Goal: Transaction & Acquisition: Purchase product/service

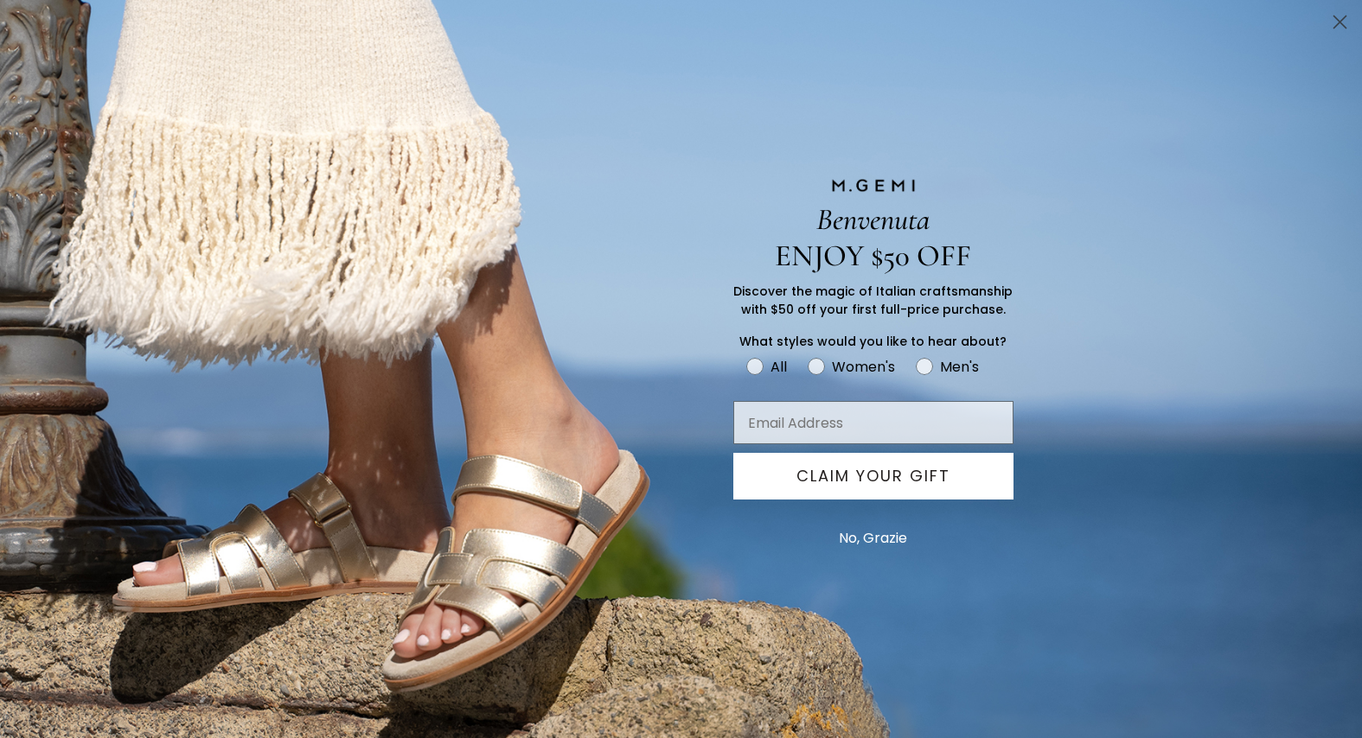
click at [1335, 18] on icon "Close dialog" at bounding box center [1340, 22] width 12 height 12
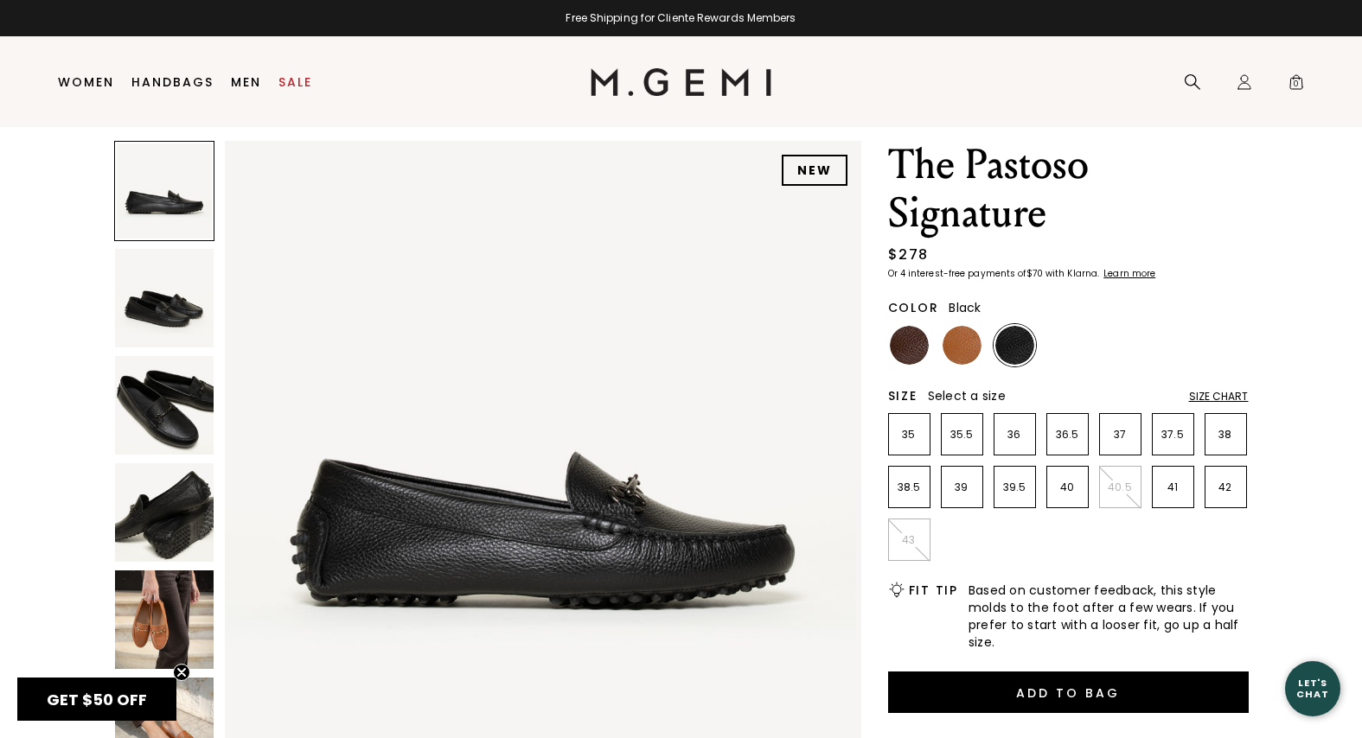
scroll to position [62, 0]
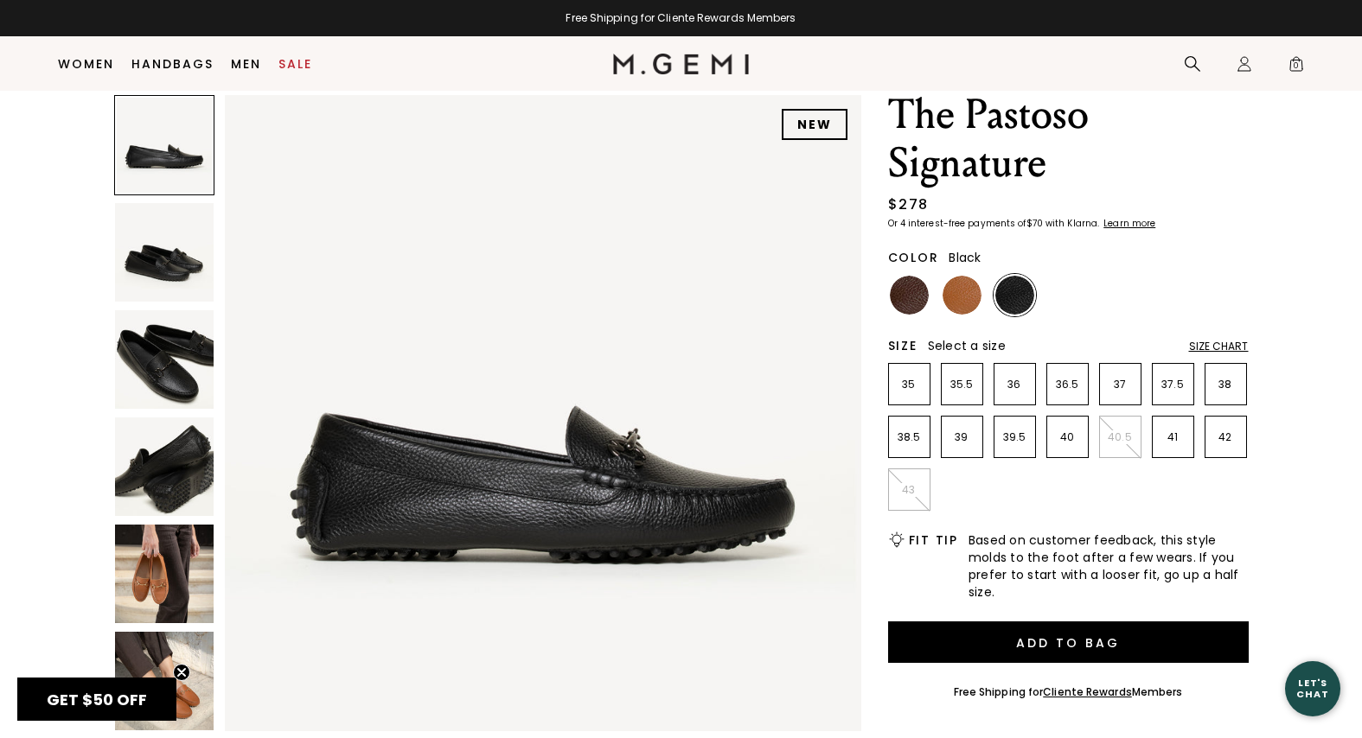
click at [188, 346] on img at bounding box center [164, 359] width 99 height 99
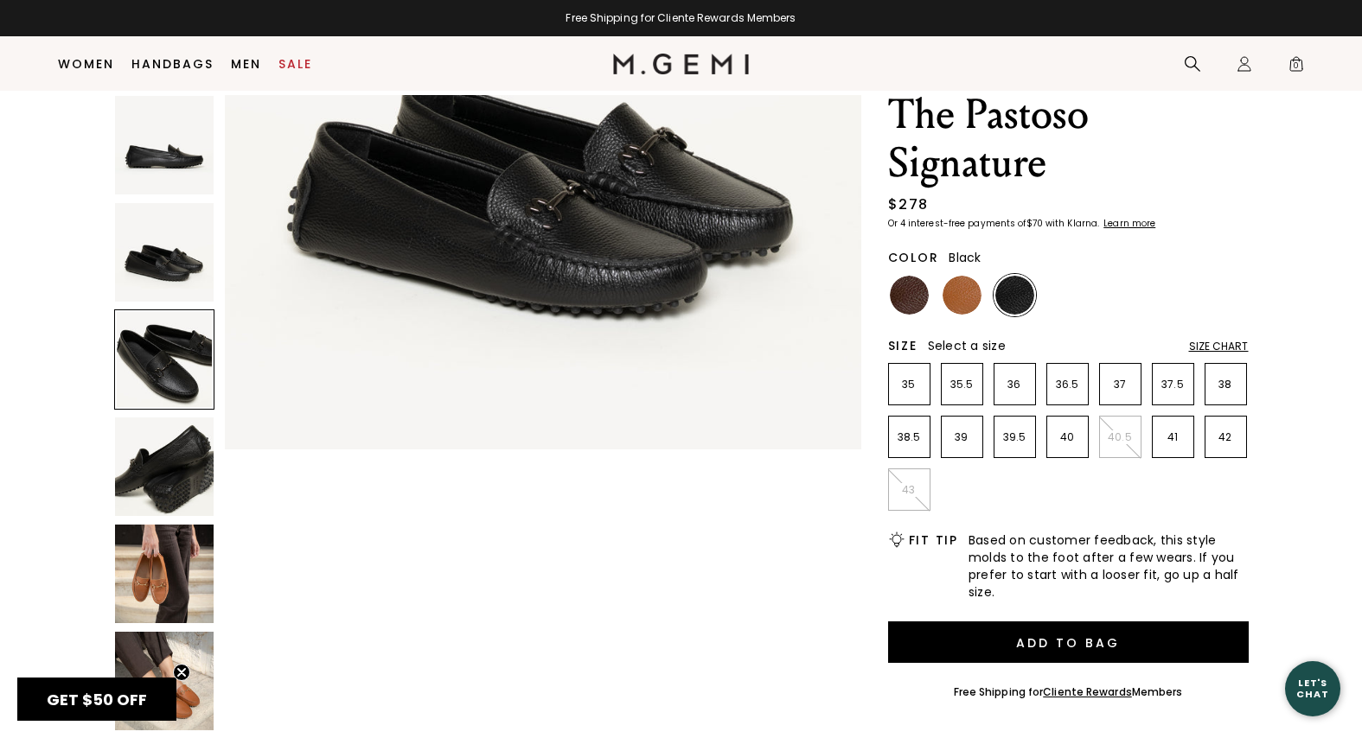
scroll to position [1307, 0]
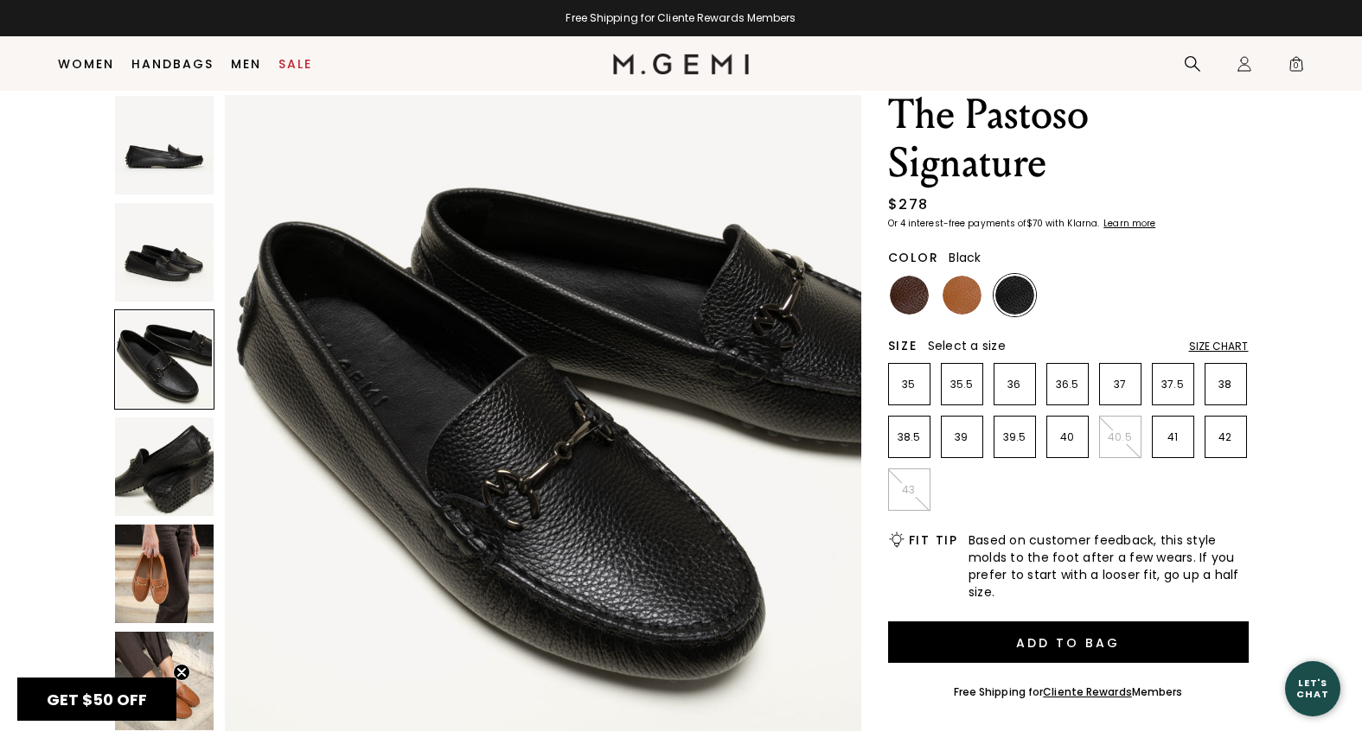
click at [169, 445] on img at bounding box center [164, 467] width 99 height 99
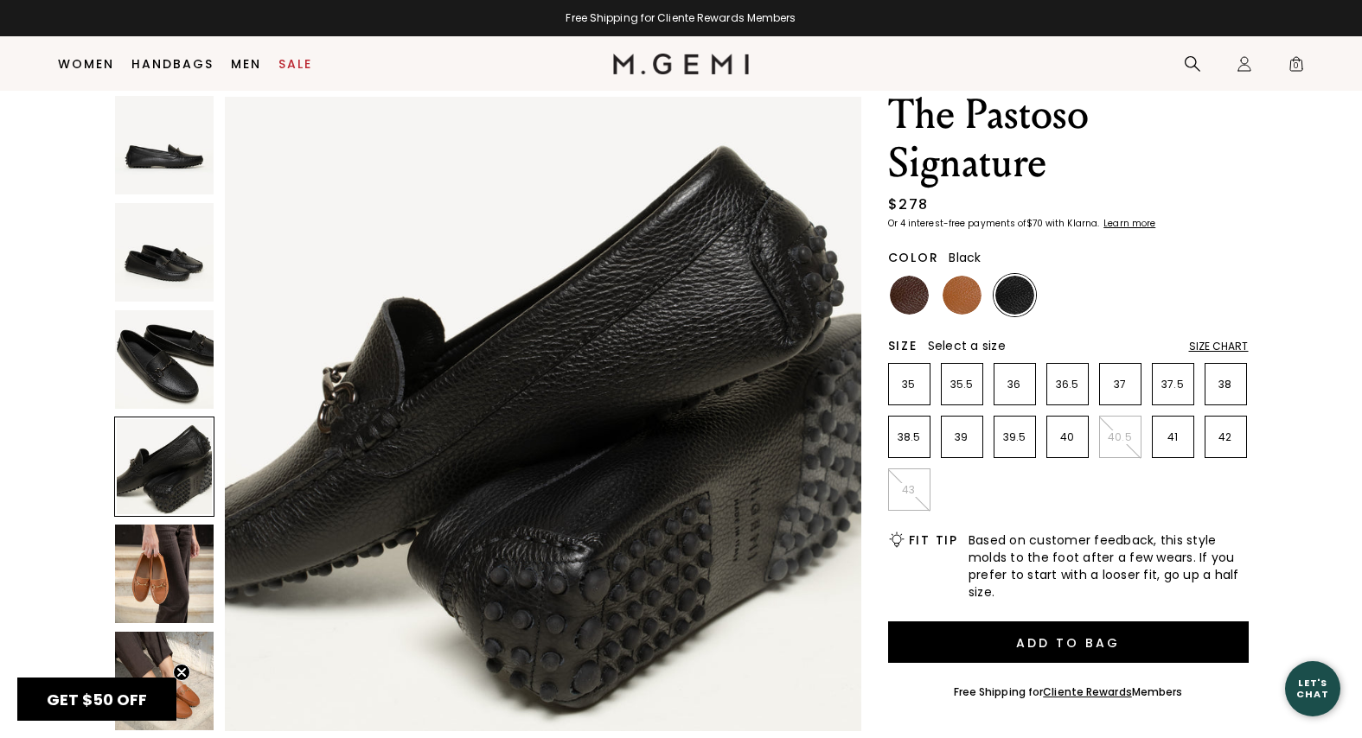
scroll to position [1961, 0]
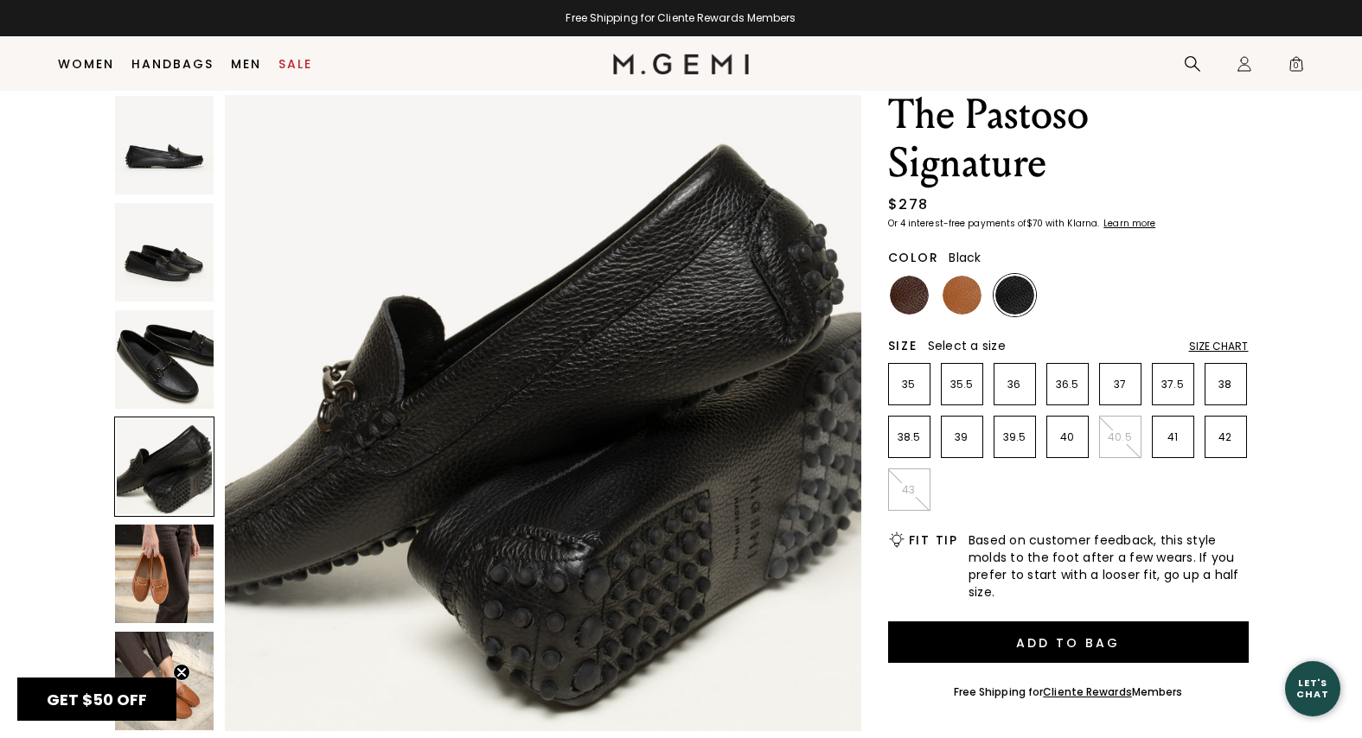
click at [166, 562] on img at bounding box center [164, 574] width 99 height 99
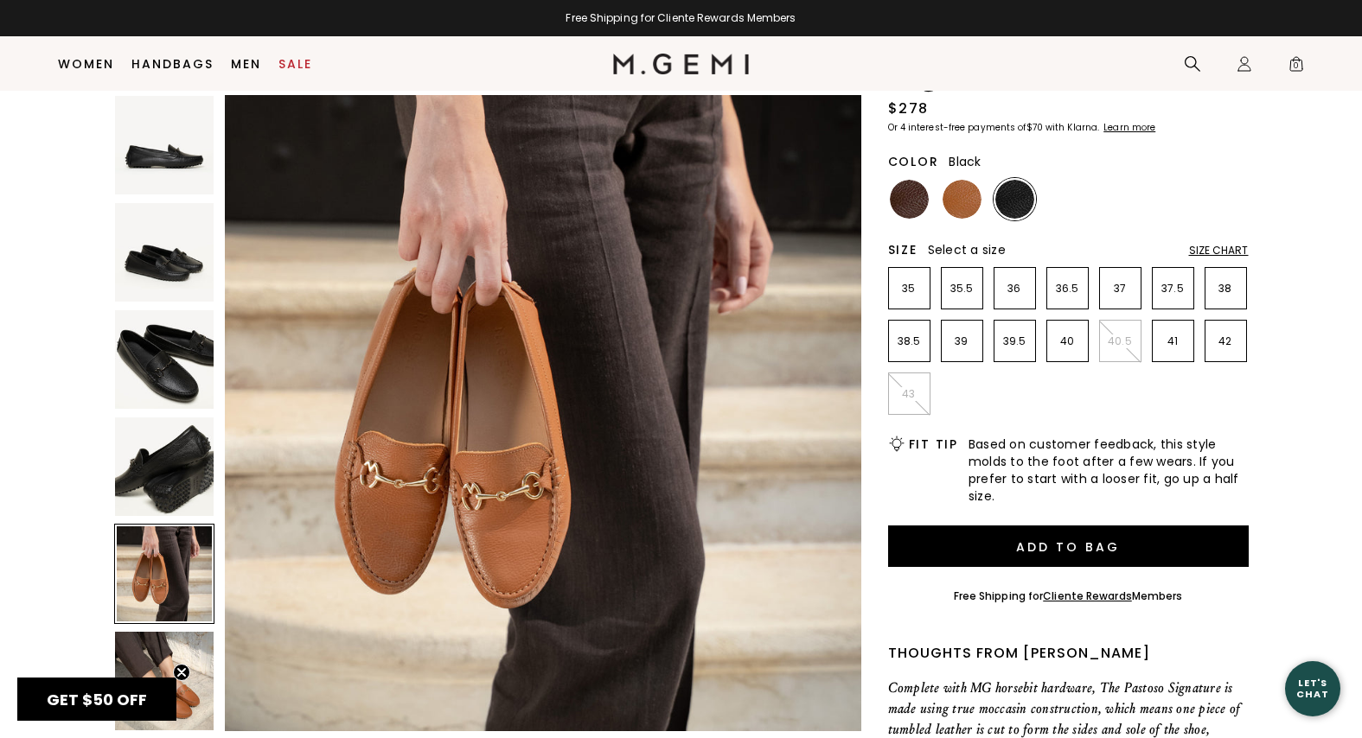
scroll to position [140, 0]
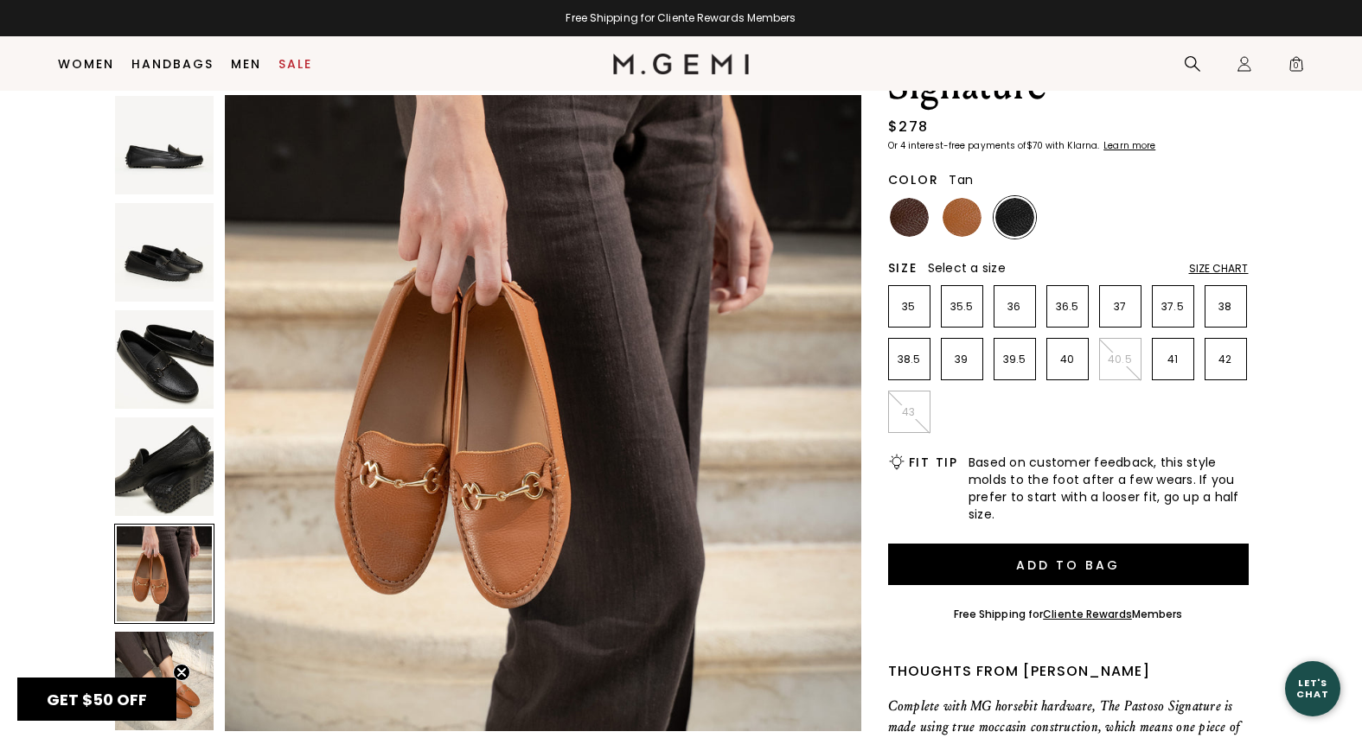
click at [958, 215] on img at bounding box center [961, 217] width 39 height 39
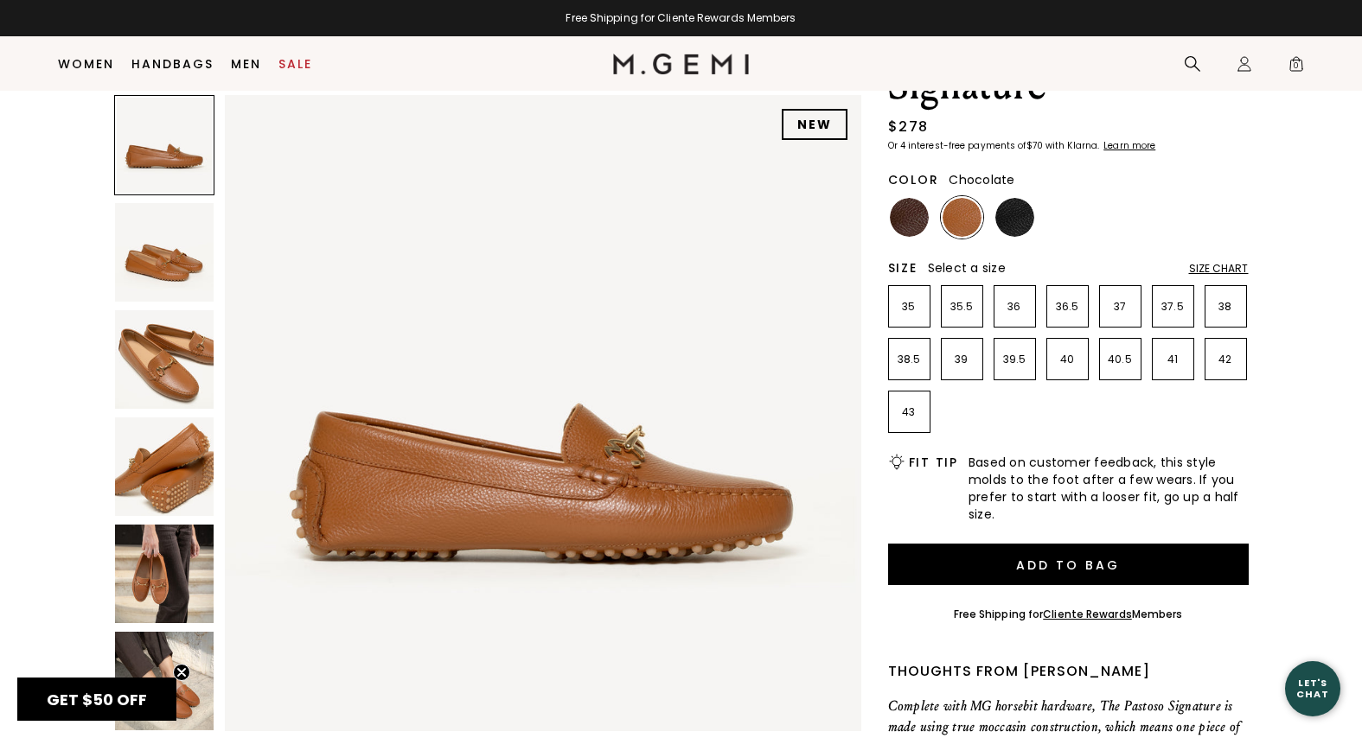
click at [913, 216] on img at bounding box center [909, 217] width 39 height 39
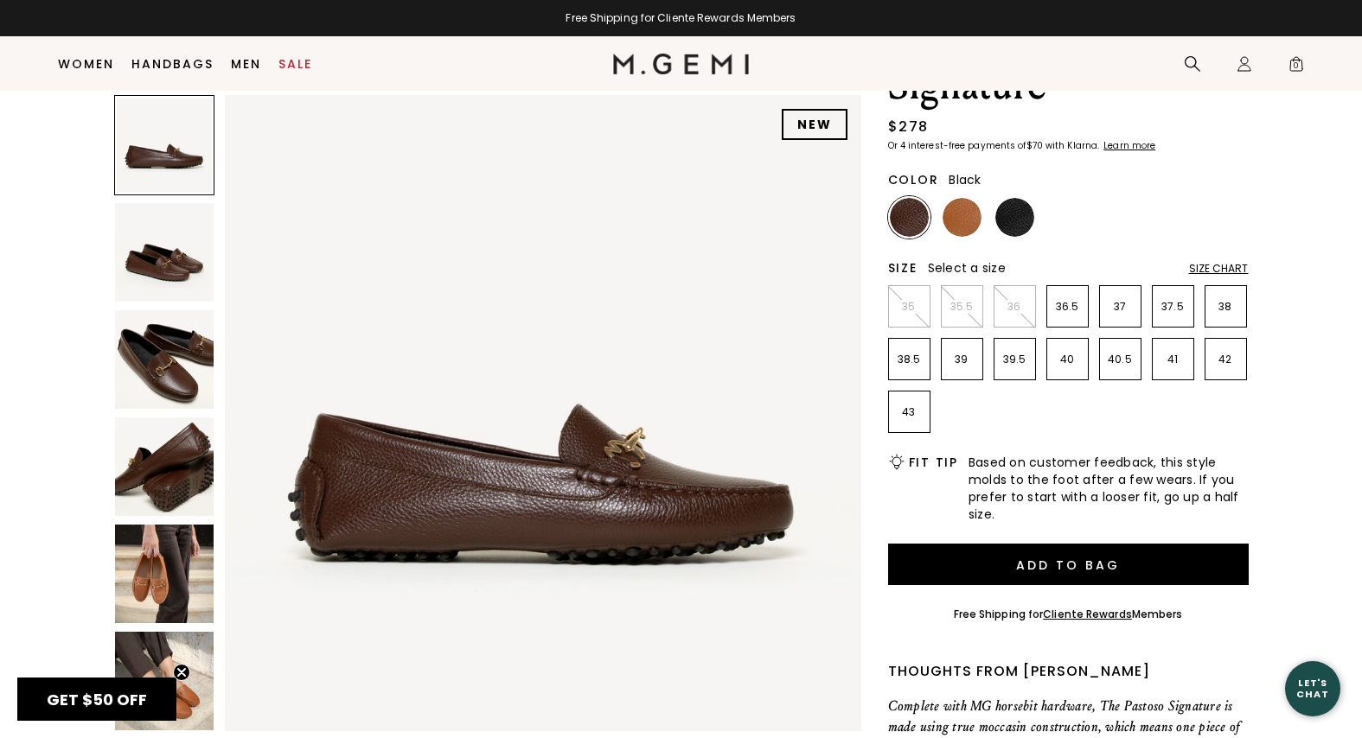
click at [1018, 226] on img at bounding box center [1014, 217] width 39 height 39
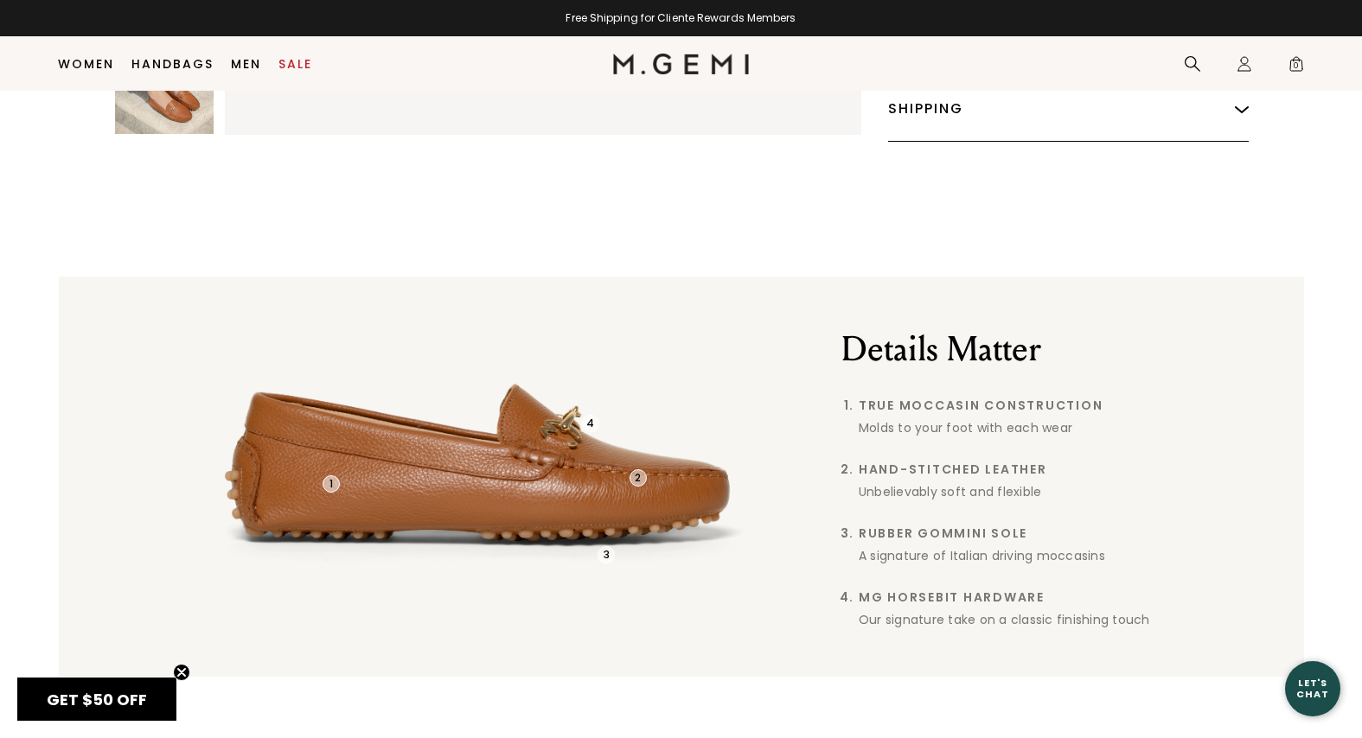
scroll to position [1166, 0]
